Goal: Use online tool/utility: Utilize a website feature to perform a specific function

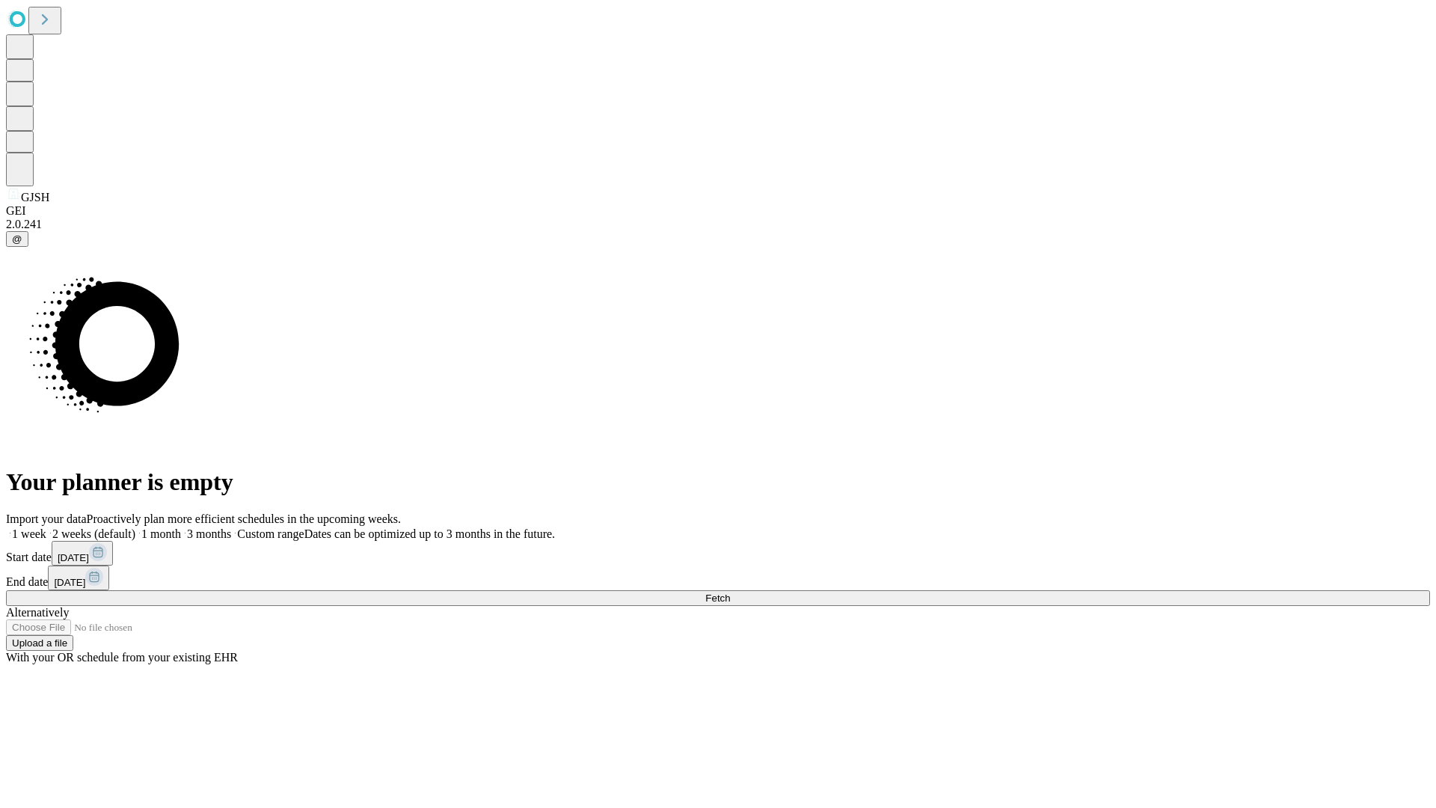
click at [730, 592] on span "Fetch" at bounding box center [717, 597] width 25 height 11
